Goal: Information Seeking & Learning: Learn about a topic

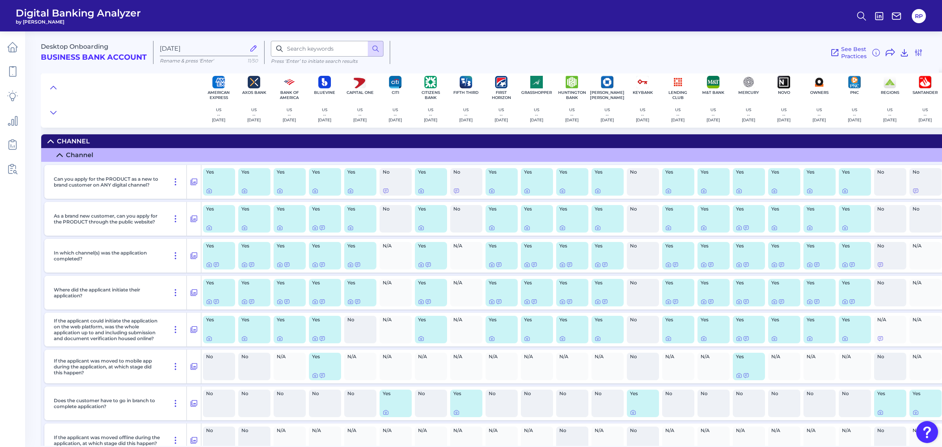
scroll to position [0, 68]
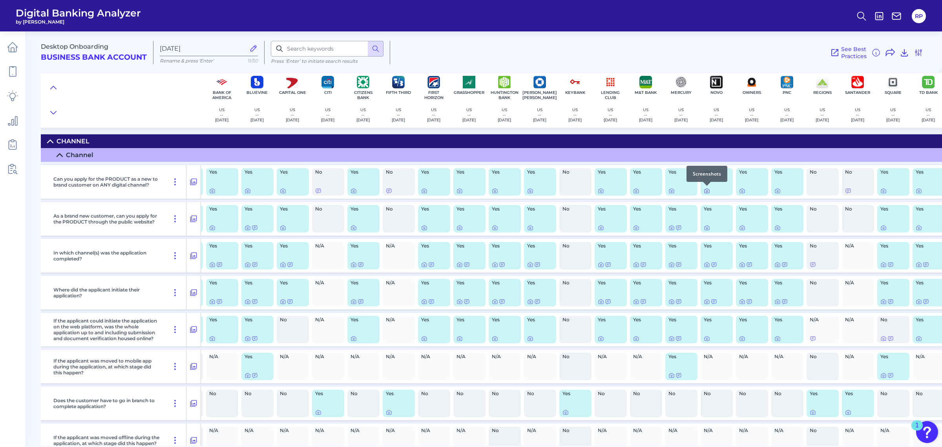
click at [707, 191] on icon at bounding box center [707, 191] width 6 height 6
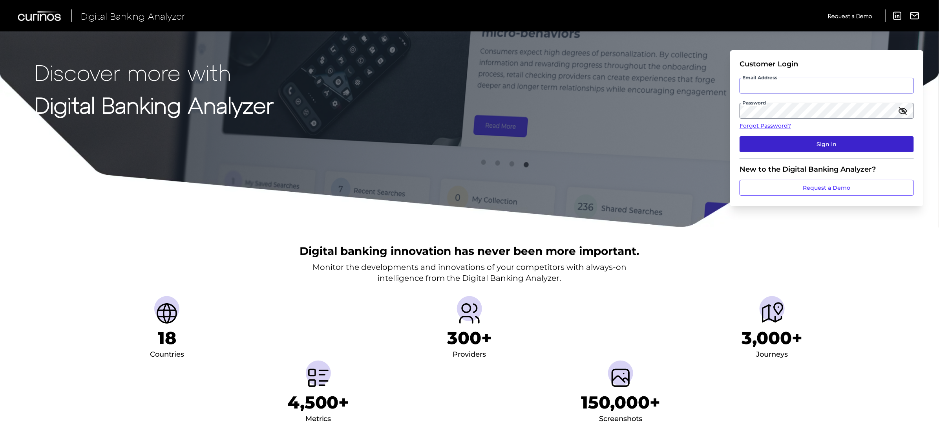
type input "rory.pennington@curinos.com"
click at [836, 140] on button "Sign In" at bounding box center [827, 144] width 174 height 16
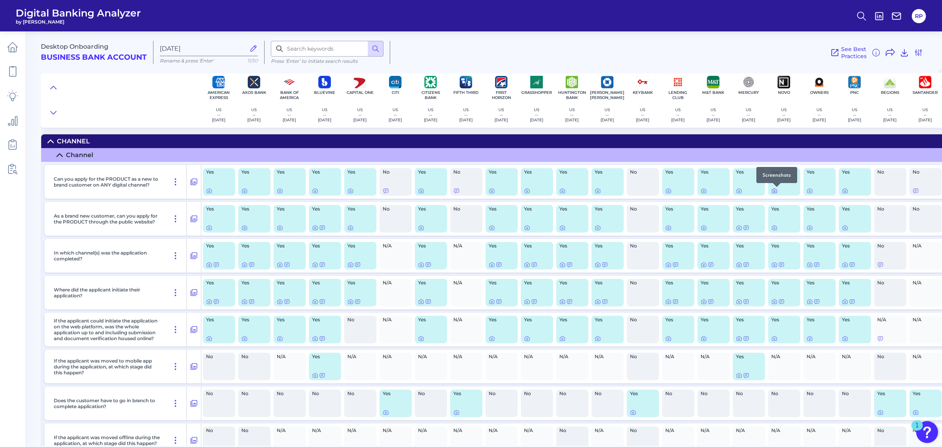
click at [774, 190] on div at bounding box center [777, 187] width 8 height 8
click at [773, 190] on icon at bounding box center [775, 191] width 6 height 6
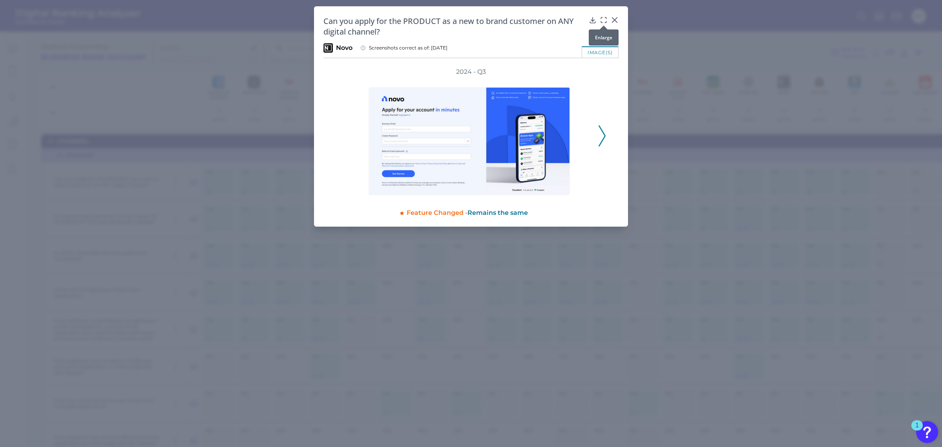
click at [606, 20] on icon at bounding box center [604, 20] width 8 height 8
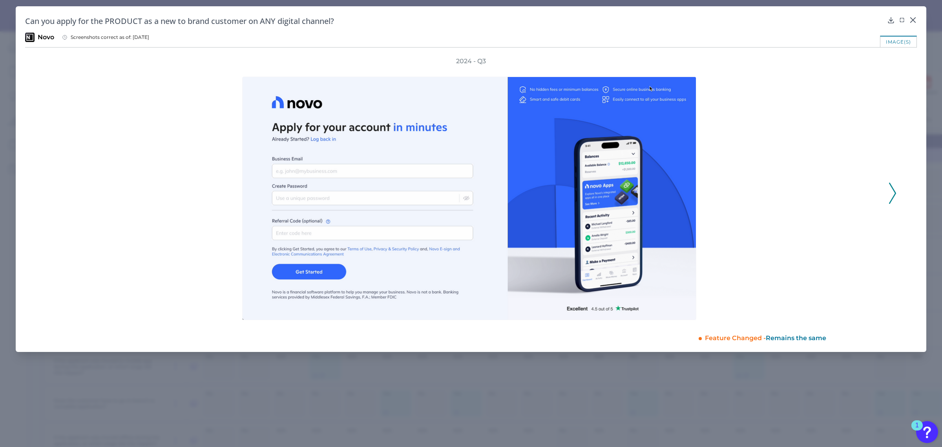
click at [895, 196] on icon at bounding box center [892, 193] width 7 height 21
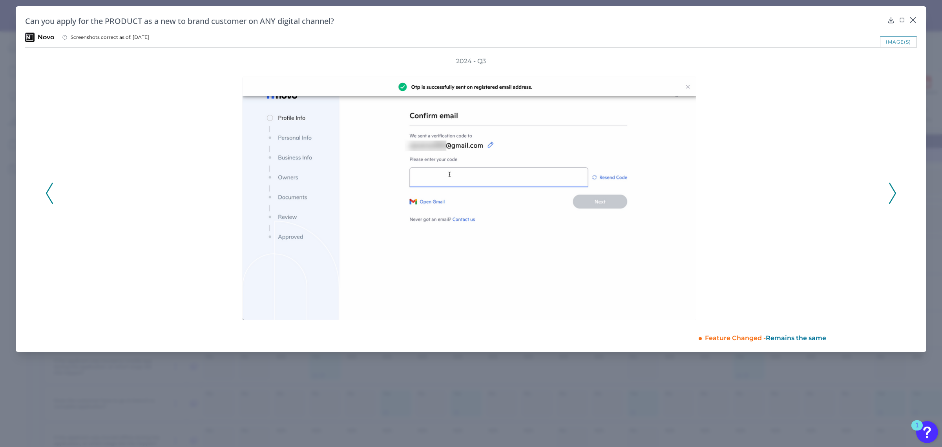
click at [895, 196] on icon at bounding box center [892, 193] width 7 height 21
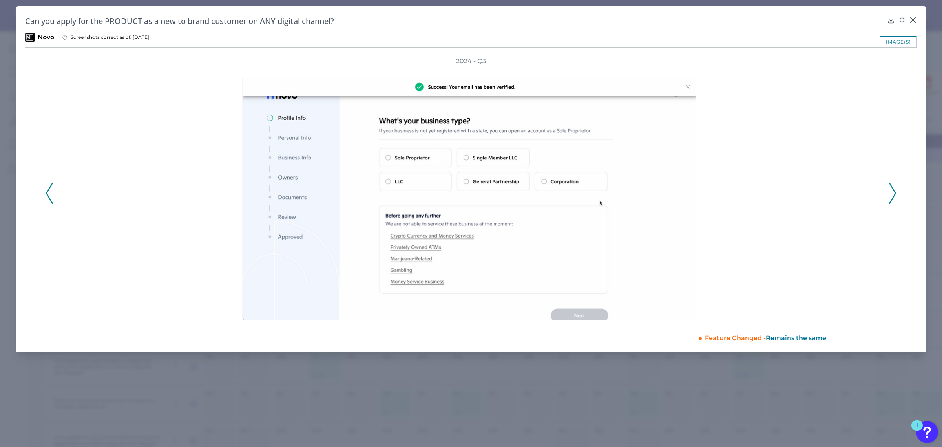
click at [895, 196] on icon at bounding box center [892, 193] width 7 height 21
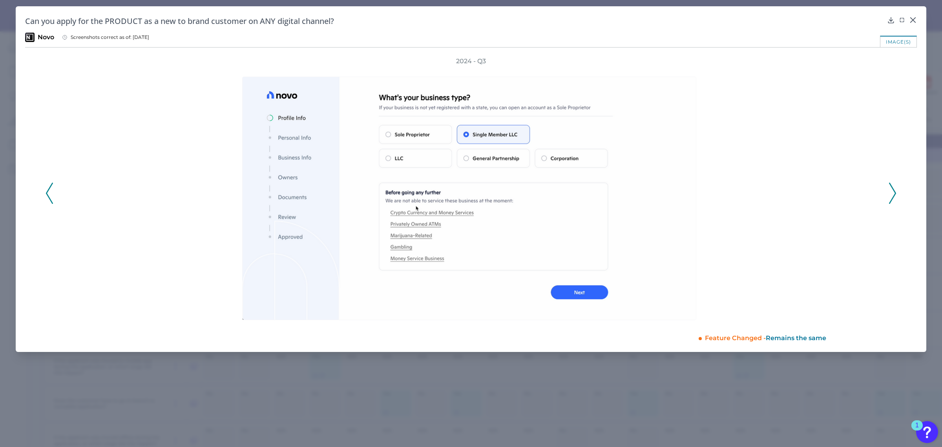
click at [895, 196] on icon at bounding box center [892, 193] width 7 height 21
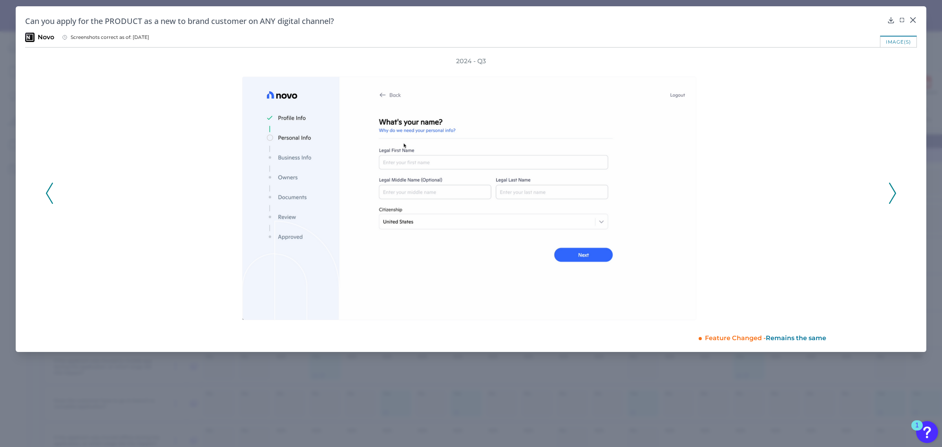
click at [895, 196] on icon at bounding box center [892, 193] width 7 height 21
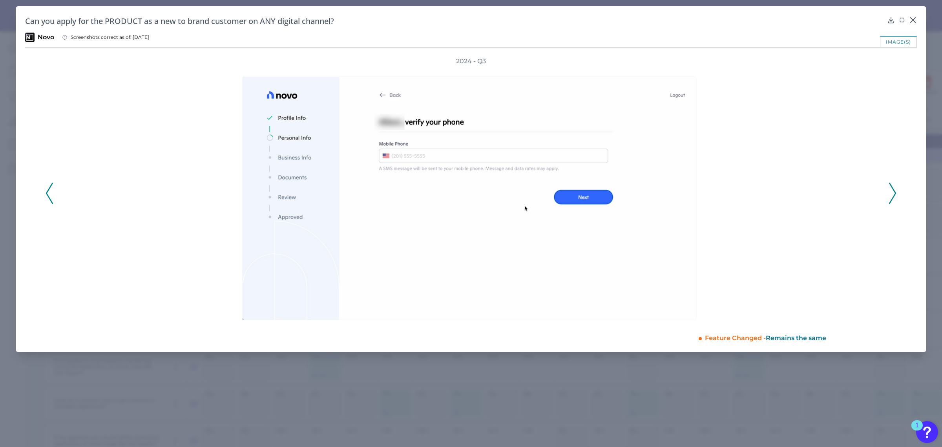
click at [895, 196] on icon at bounding box center [892, 193] width 7 height 21
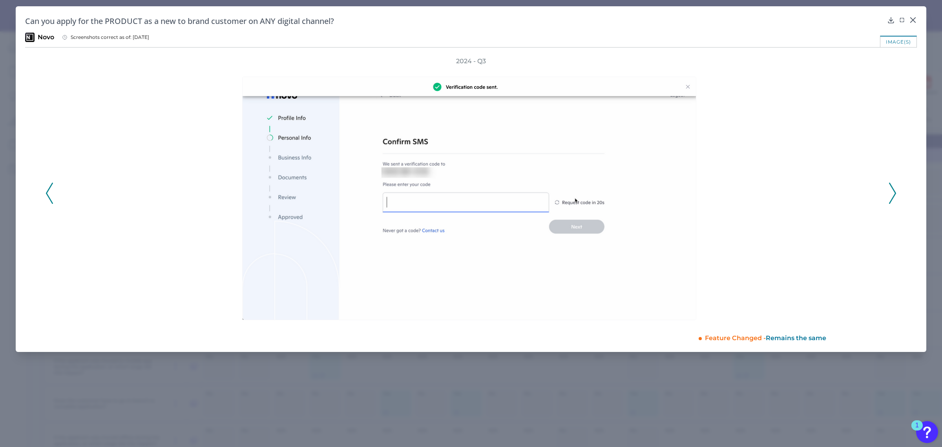
click at [895, 196] on icon at bounding box center [892, 193] width 7 height 21
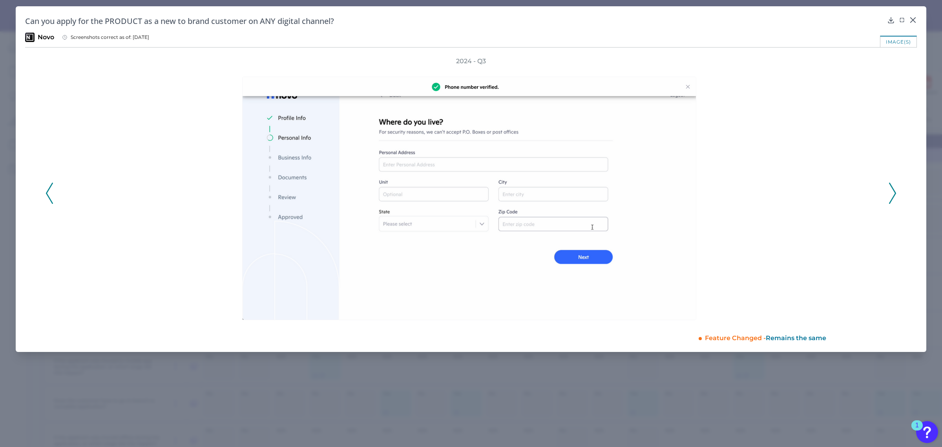
click at [895, 196] on icon at bounding box center [892, 193] width 7 height 21
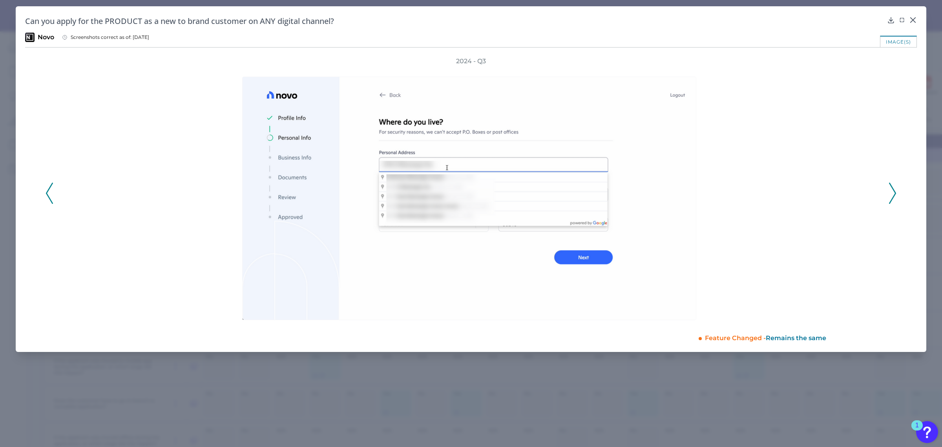
click at [895, 196] on icon at bounding box center [892, 193] width 7 height 21
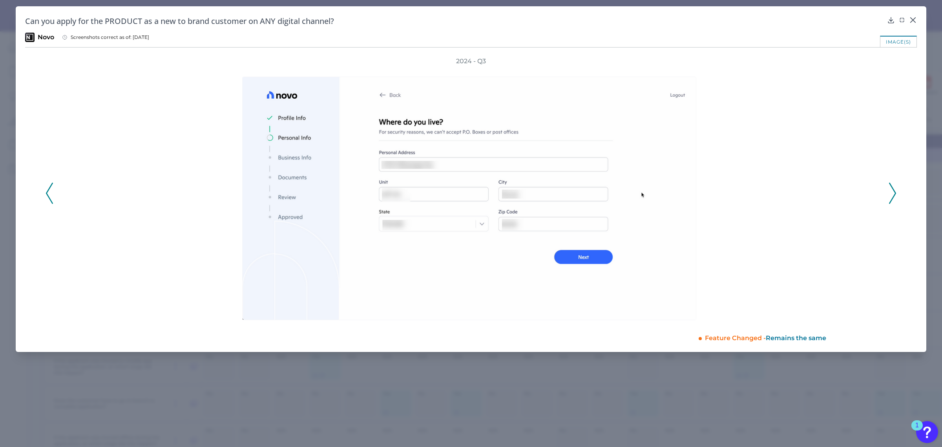
click at [895, 196] on icon at bounding box center [892, 193] width 7 height 21
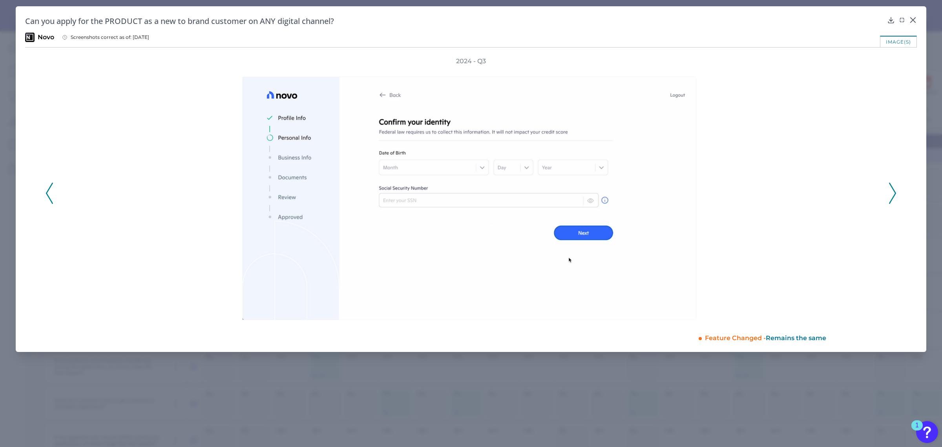
click at [895, 196] on icon at bounding box center [892, 193] width 7 height 21
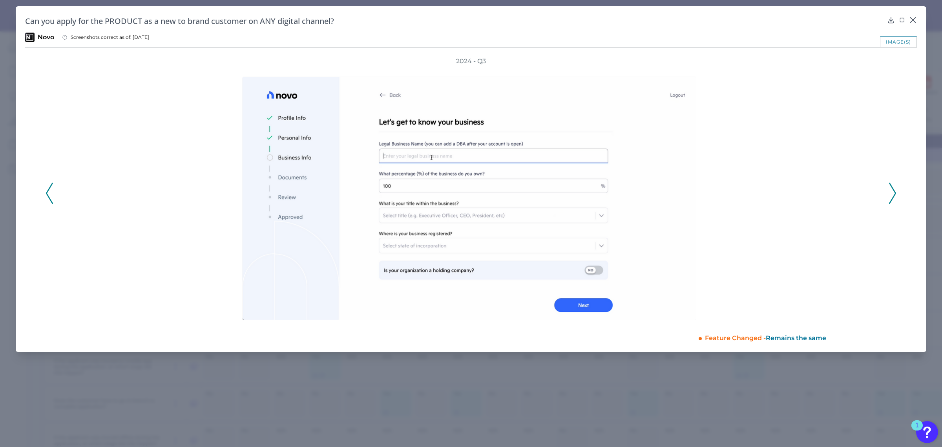
click at [895, 196] on icon at bounding box center [892, 193] width 7 height 21
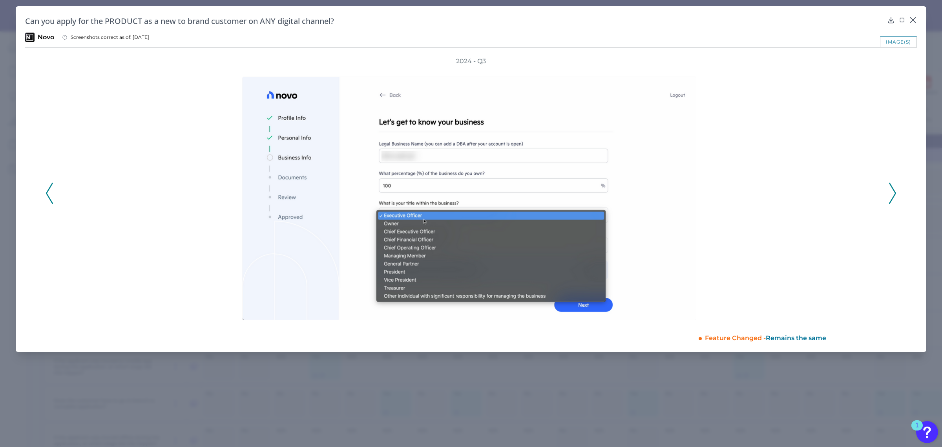
click at [895, 196] on icon at bounding box center [892, 193] width 7 height 21
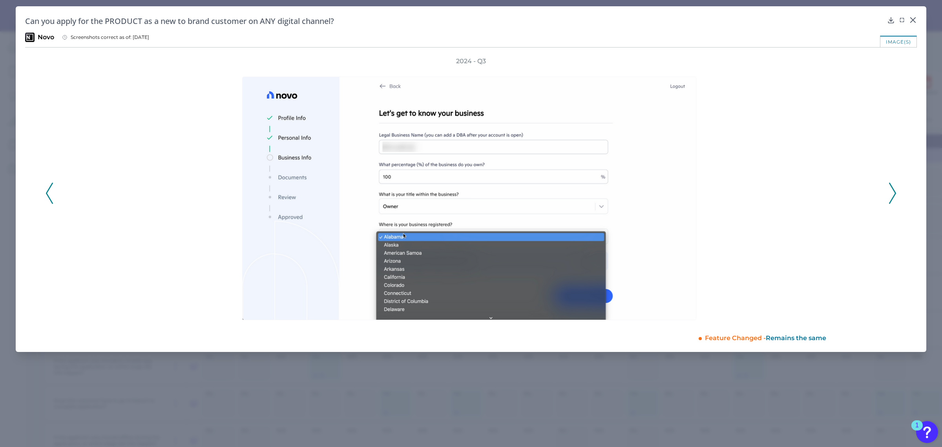
click at [895, 196] on icon at bounding box center [892, 193] width 7 height 21
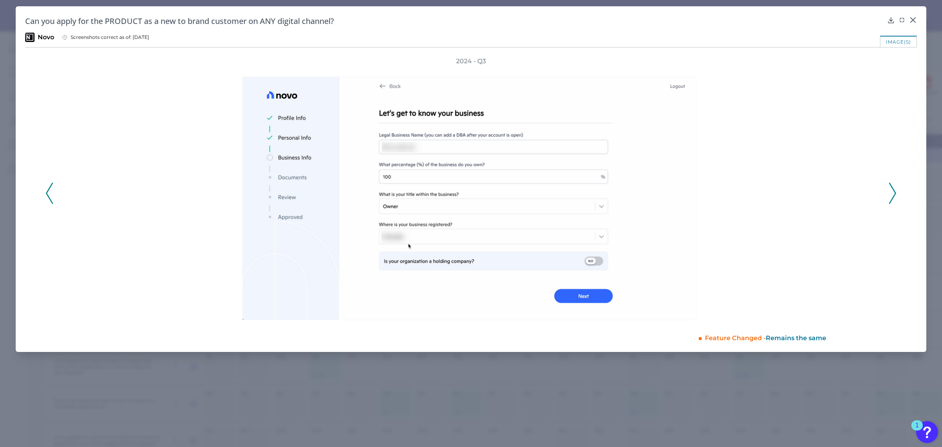
click at [895, 196] on icon at bounding box center [892, 193] width 7 height 21
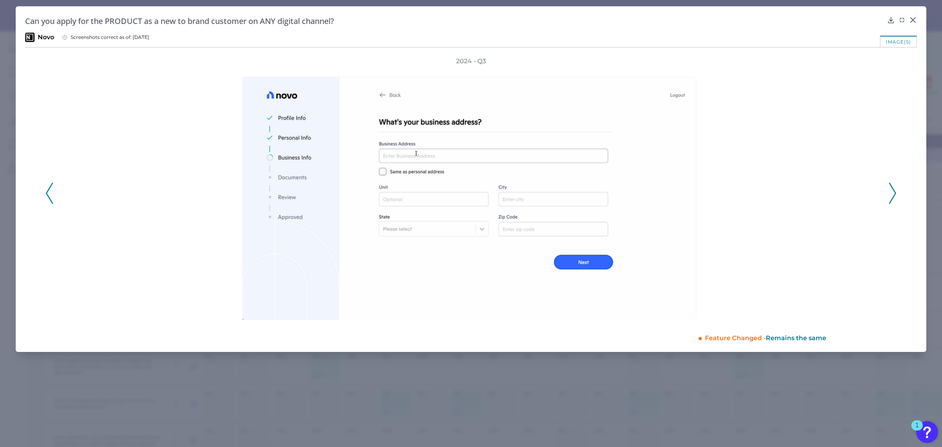
click at [895, 196] on icon at bounding box center [892, 193] width 7 height 21
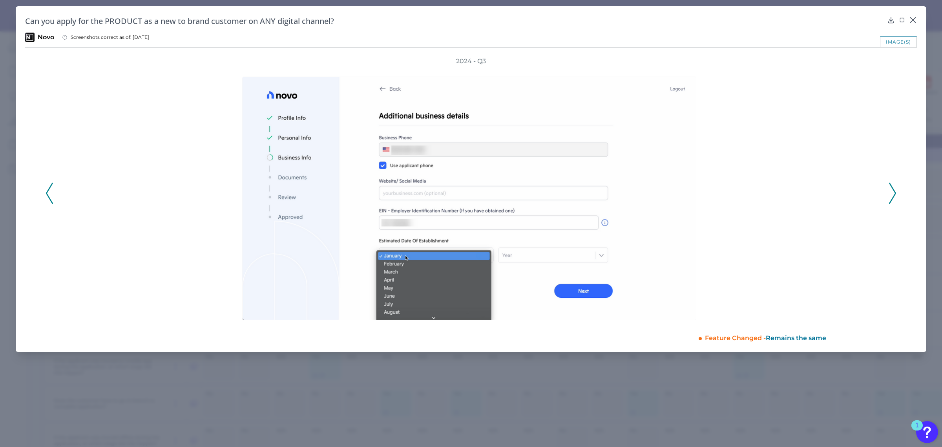
click at [895, 196] on icon at bounding box center [892, 193] width 7 height 21
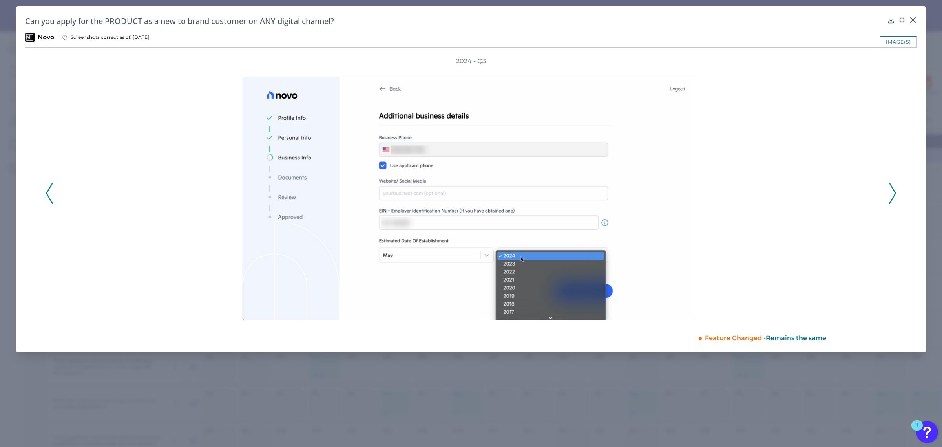
click at [895, 196] on icon at bounding box center [892, 193] width 7 height 21
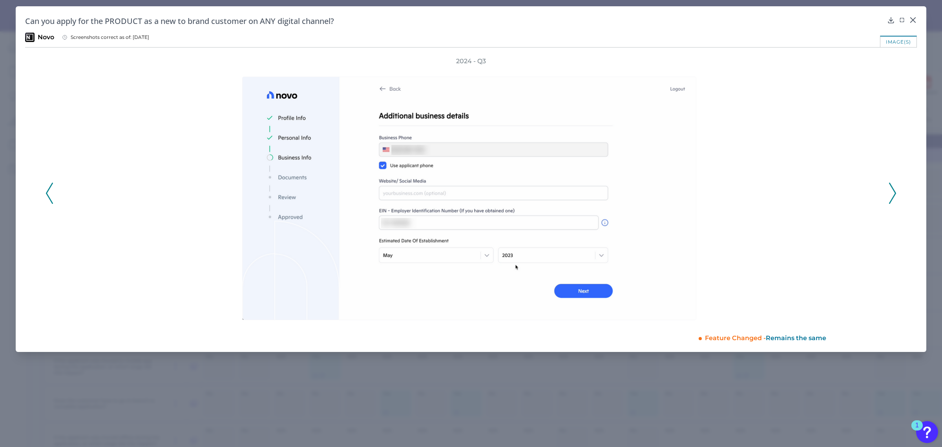
click at [895, 196] on icon at bounding box center [892, 193] width 7 height 21
